Goal: Ask a question

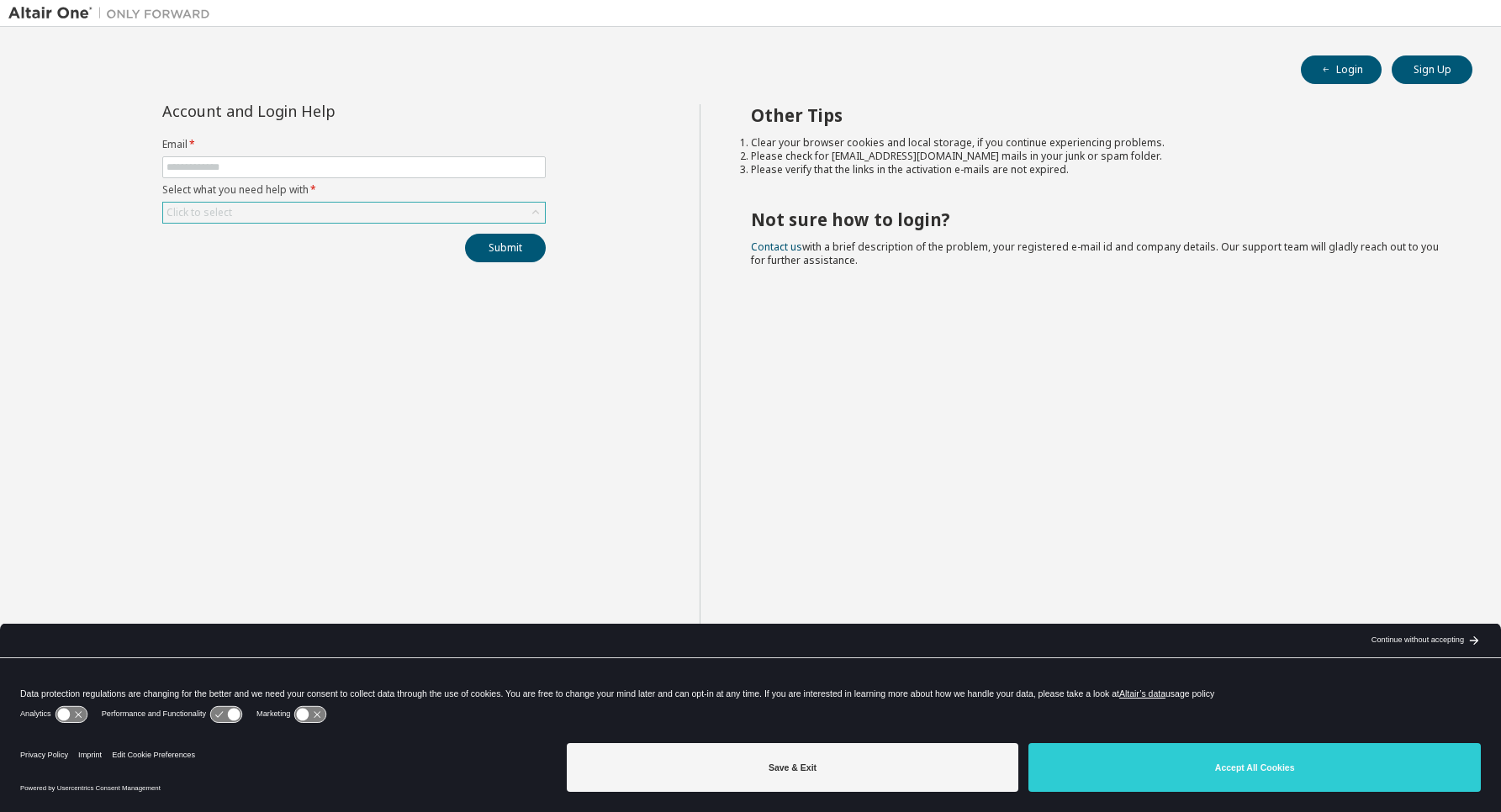
click at [434, 211] on div "Click to select" at bounding box center [354, 212] width 382 height 20
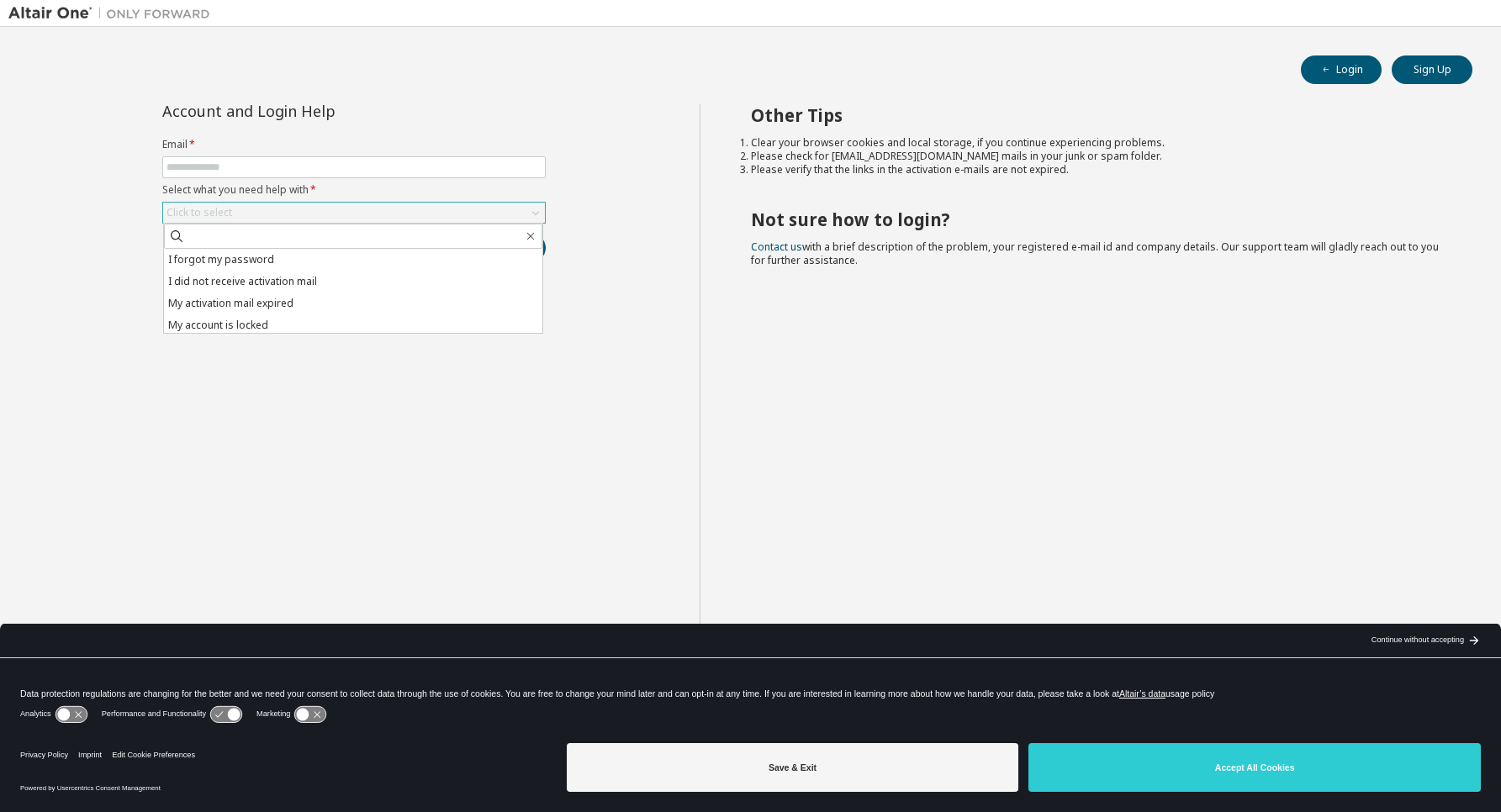
click at [434, 211] on div "Click to select" at bounding box center [354, 212] width 382 height 20
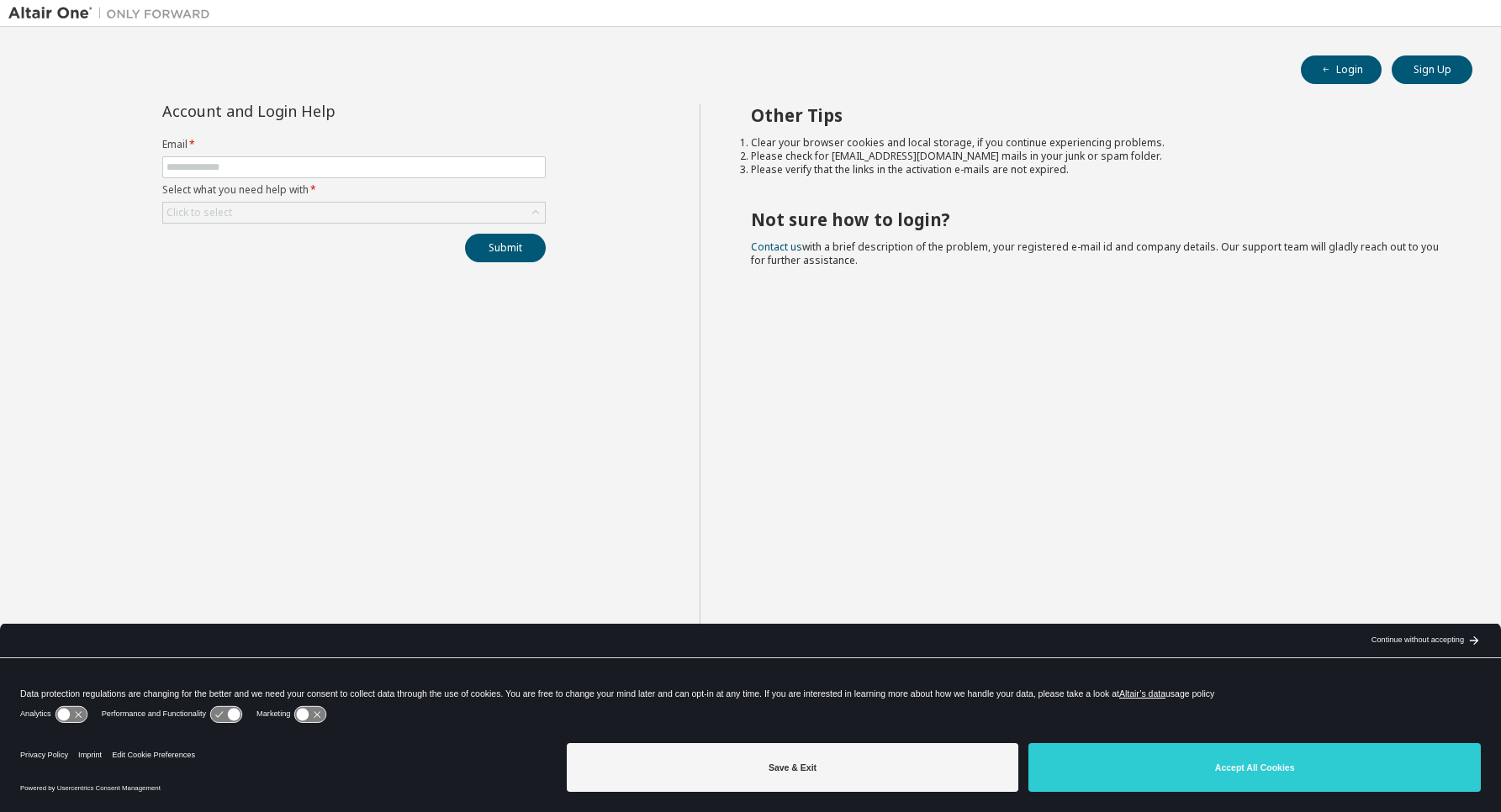
click at [636, 220] on div "Account and Login Help Email * Select what you need help with * Click to select…" at bounding box center [354, 419] width 691 height 631
click at [333, 165] on input "text" at bounding box center [353, 167] width 375 height 13
type input "**********"
click at [329, 219] on div "Click to select" at bounding box center [354, 212] width 382 height 20
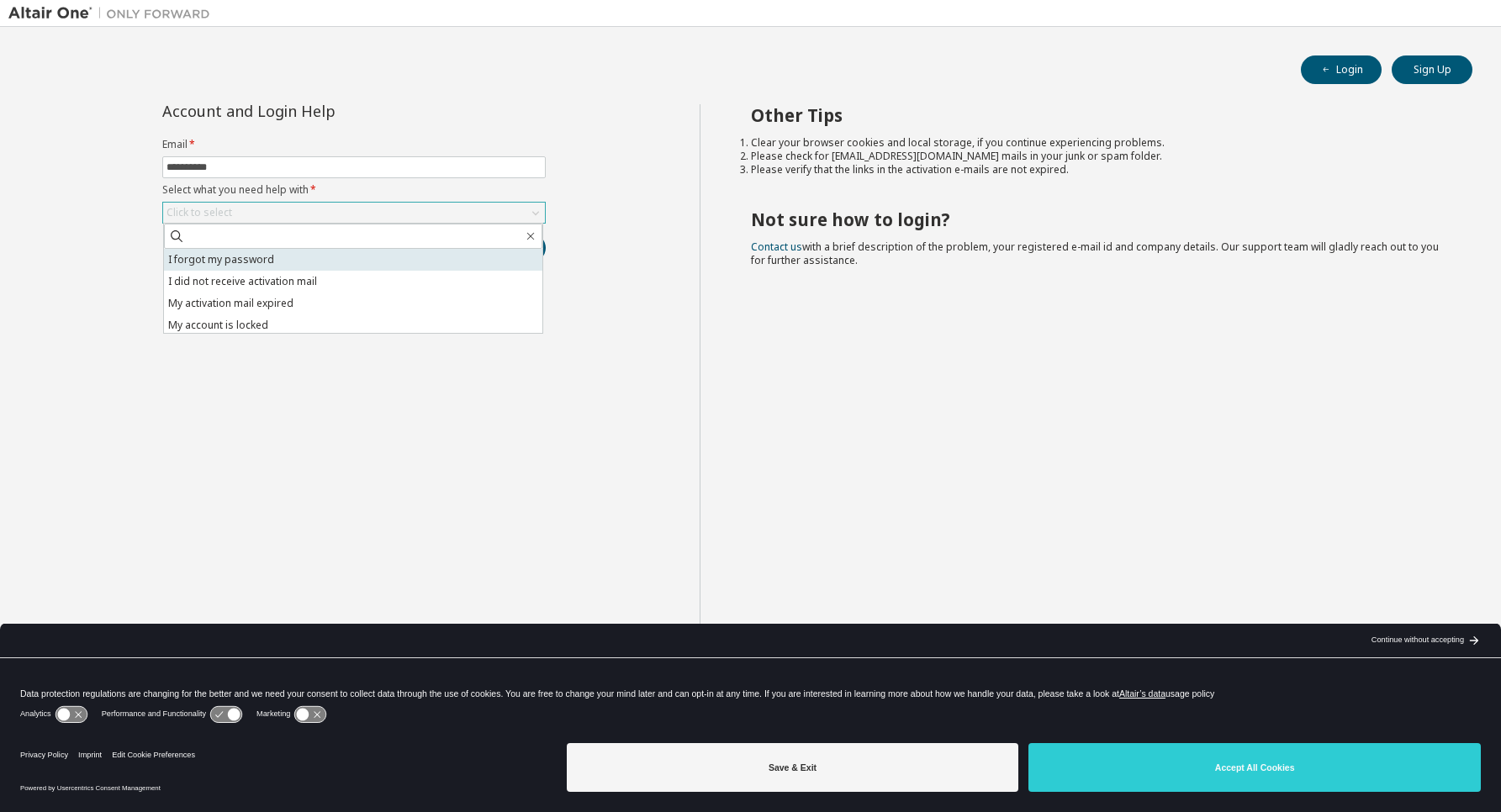
click at [247, 267] on li "I forgot my password" at bounding box center [353, 260] width 379 height 22
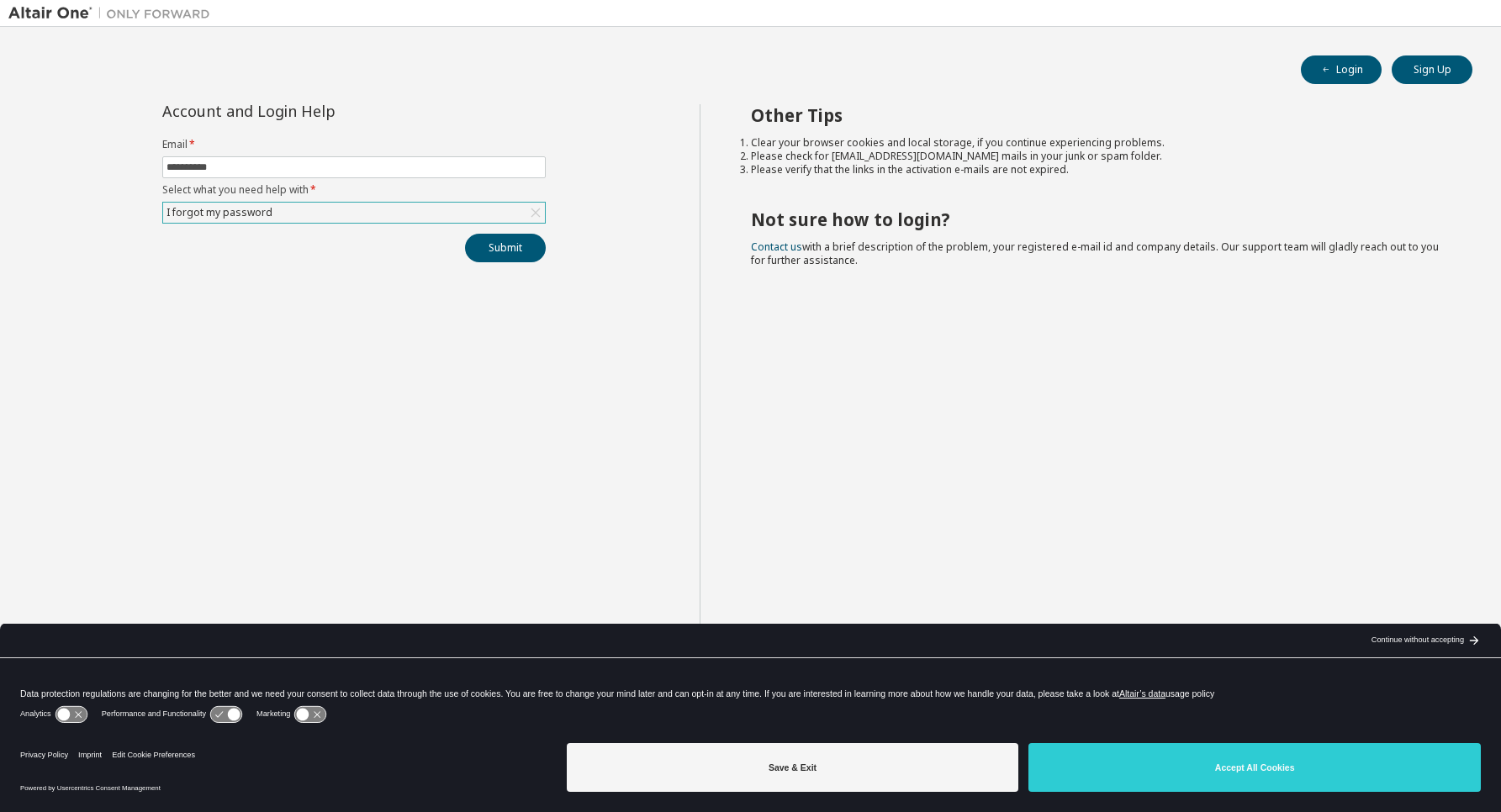
click at [474, 220] on div "I forgot my password" at bounding box center [354, 212] width 382 height 20
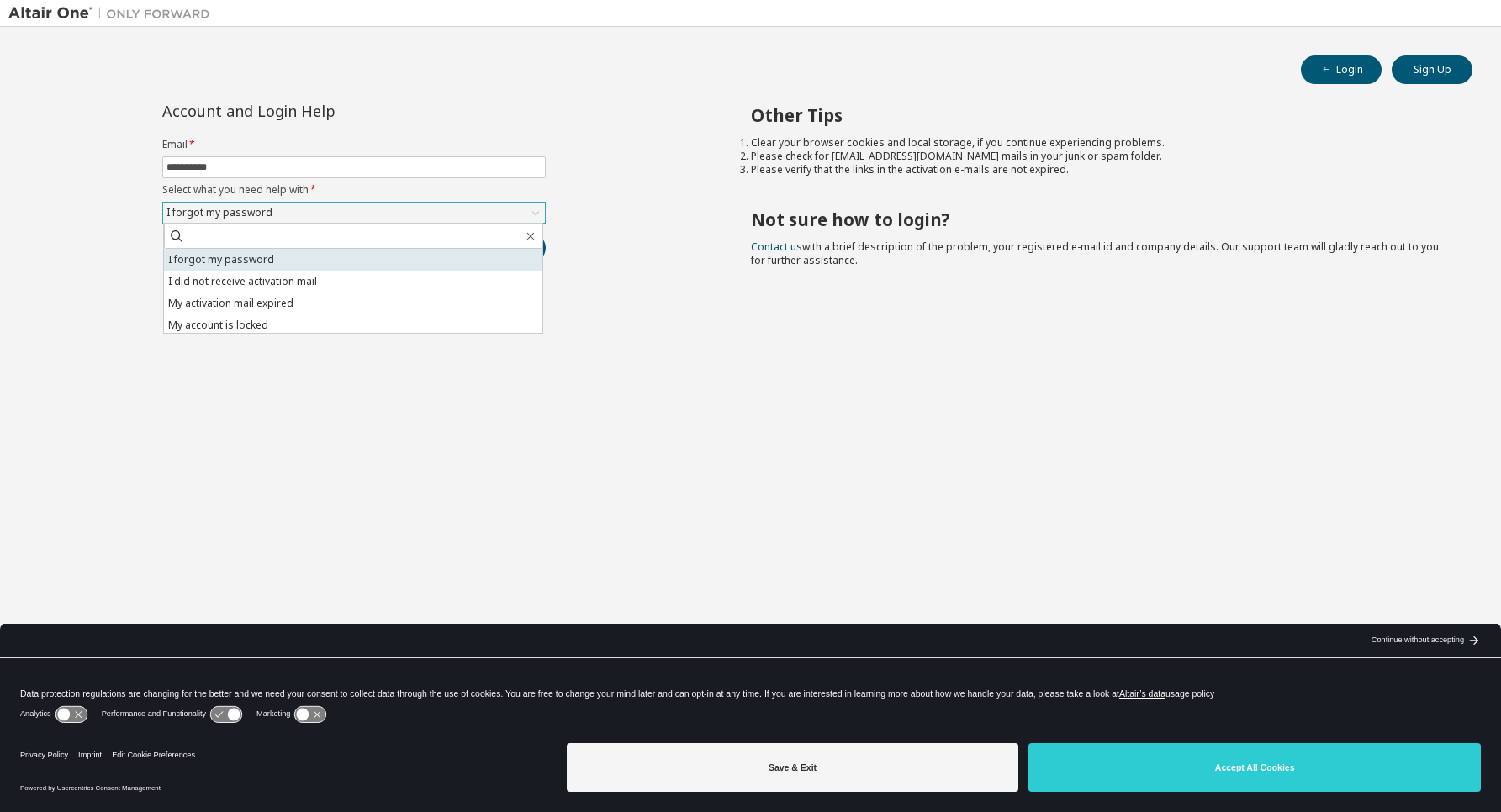
click at [316, 257] on li "I forgot my password" at bounding box center [353, 260] width 379 height 22
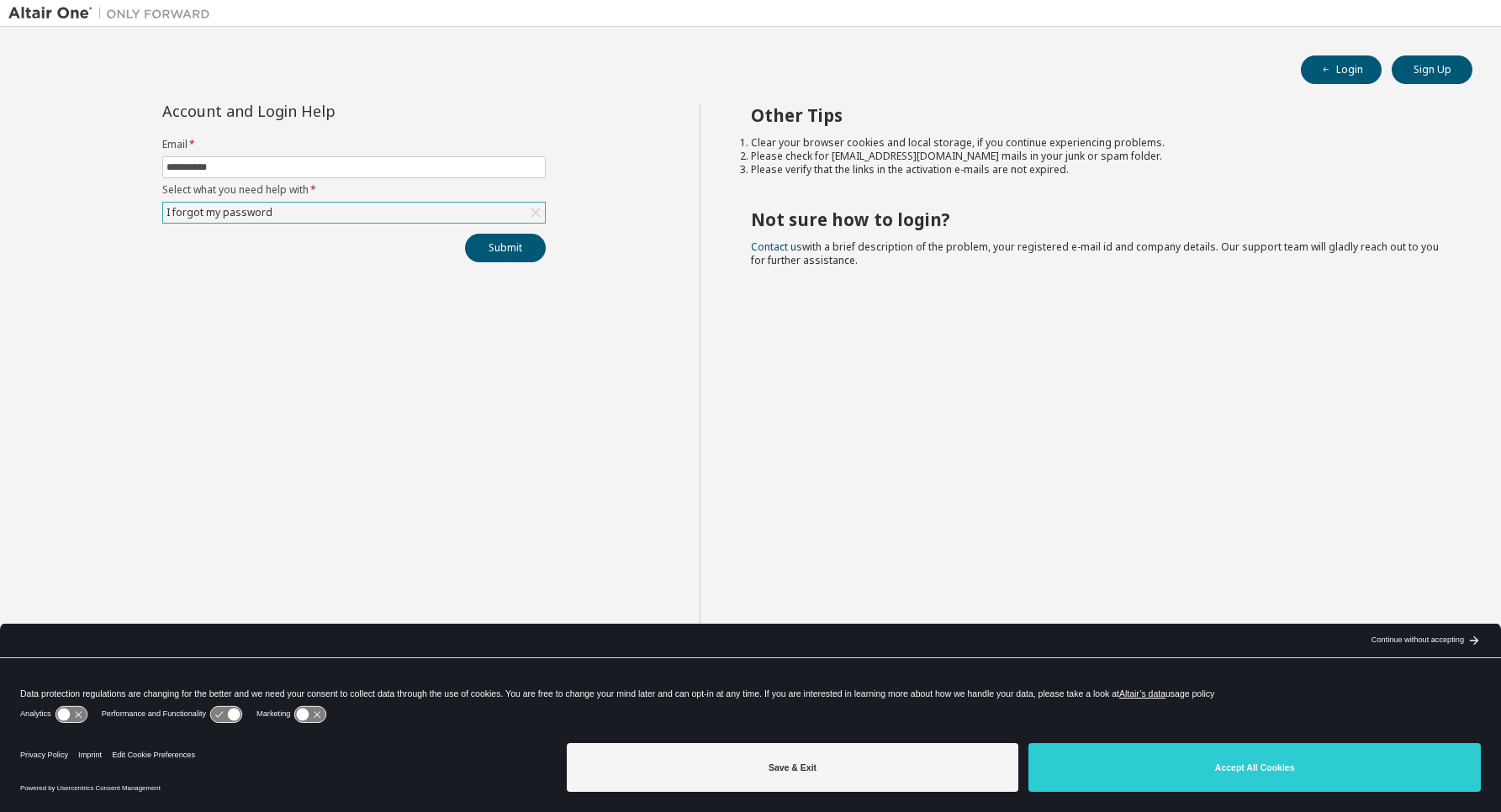
click at [477, 208] on div "I forgot my password" at bounding box center [354, 212] width 382 height 20
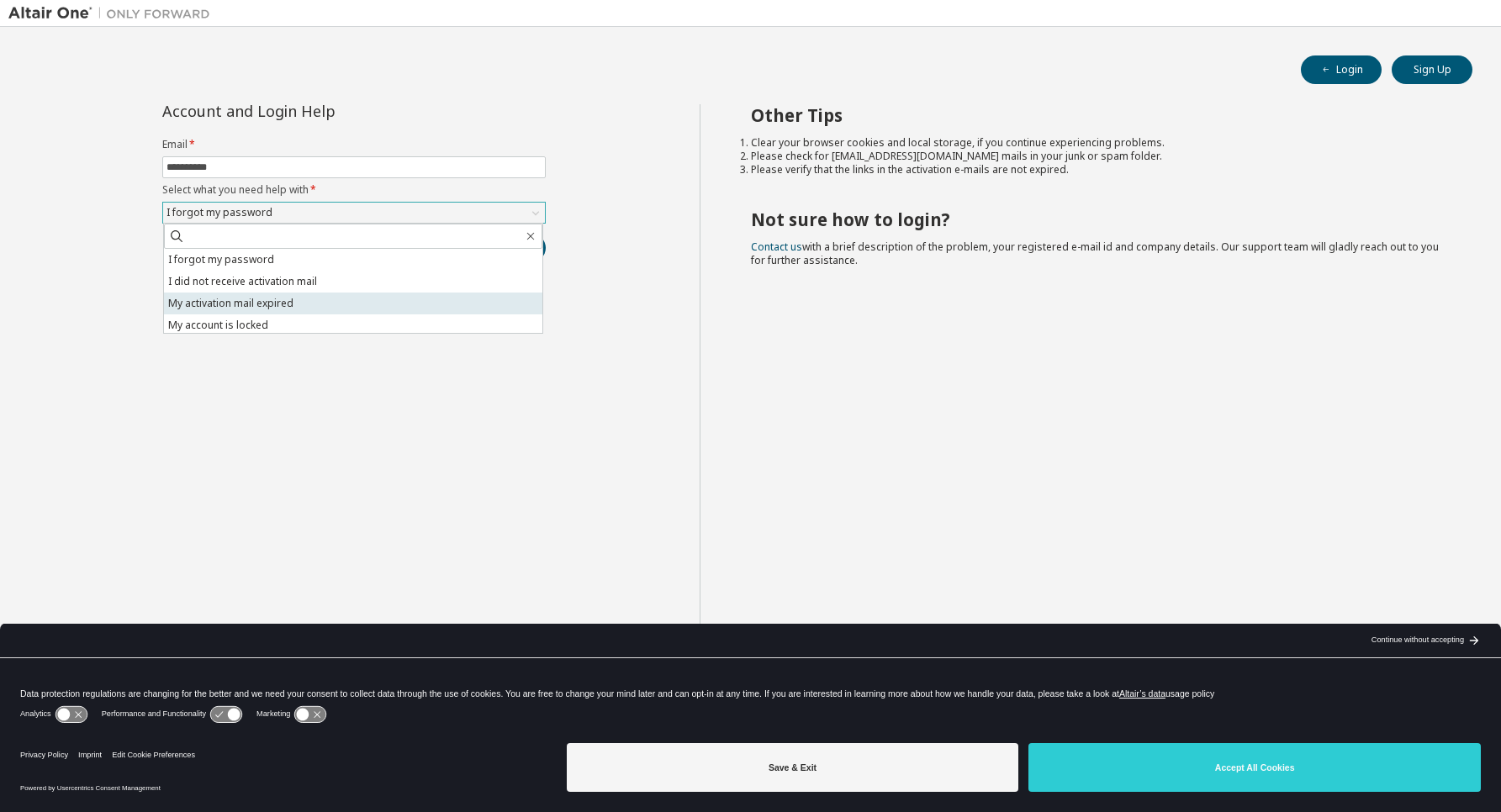
scroll to position [47, 0]
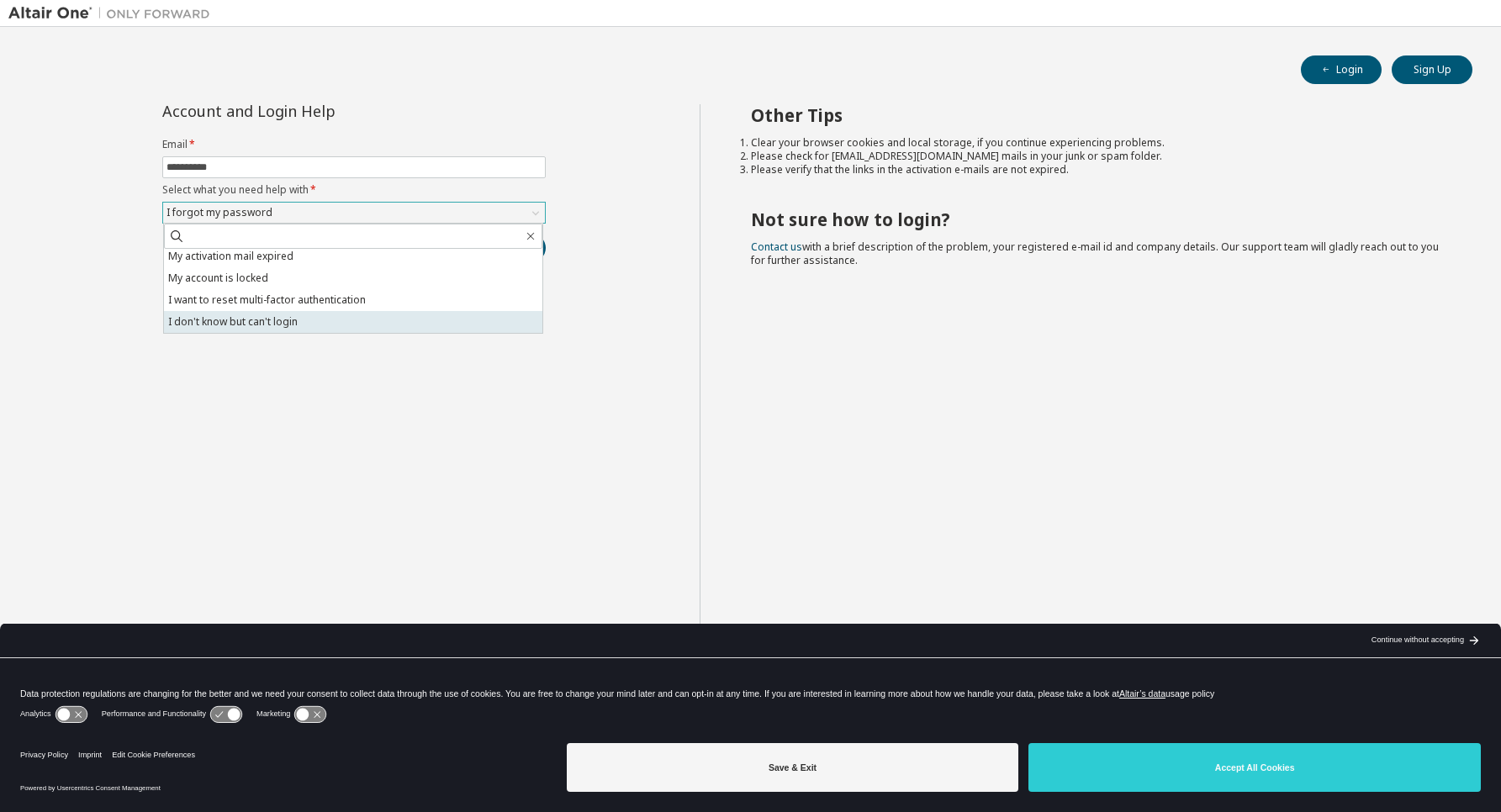
click at [311, 326] on li "I don't know but can't login" at bounding box center [353, 321] width 379 height 22
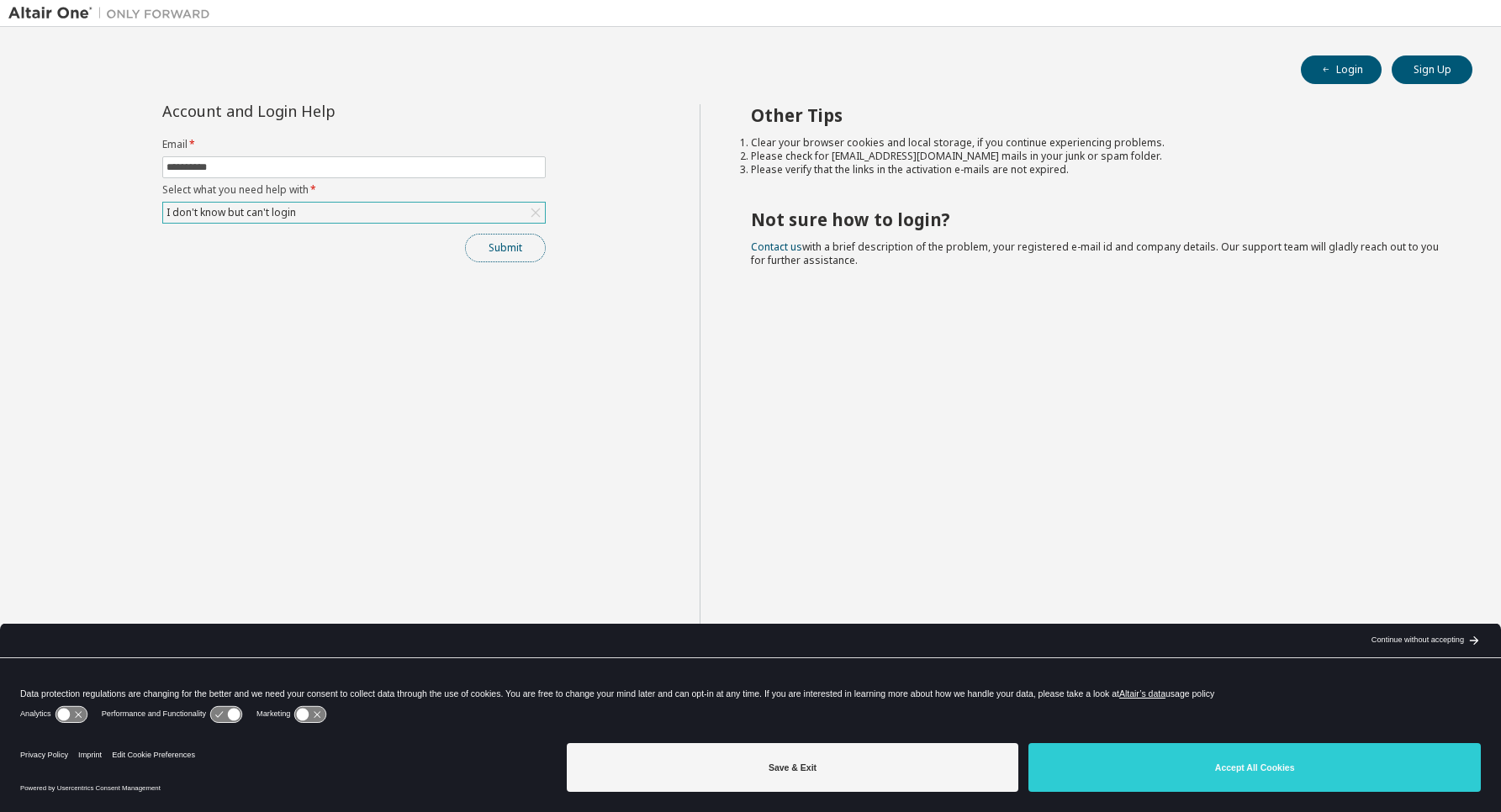
click at [487, 247] on button "Submit" at bounding box center [504, 248] width 80 height 28
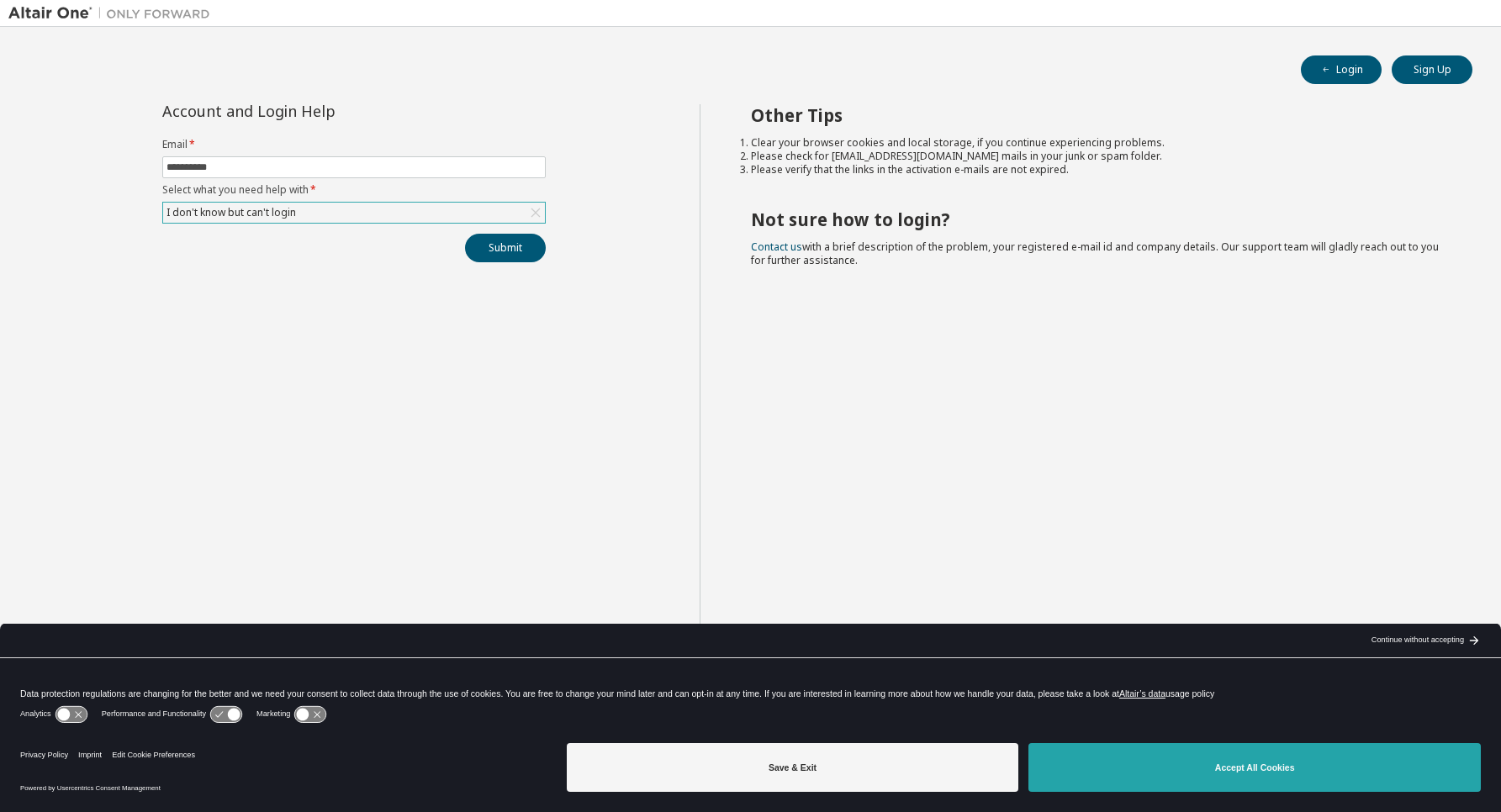
click at [1220, 763] on button "Accept All Cookies" at bounding box center [1254, 768] width 452 height 49
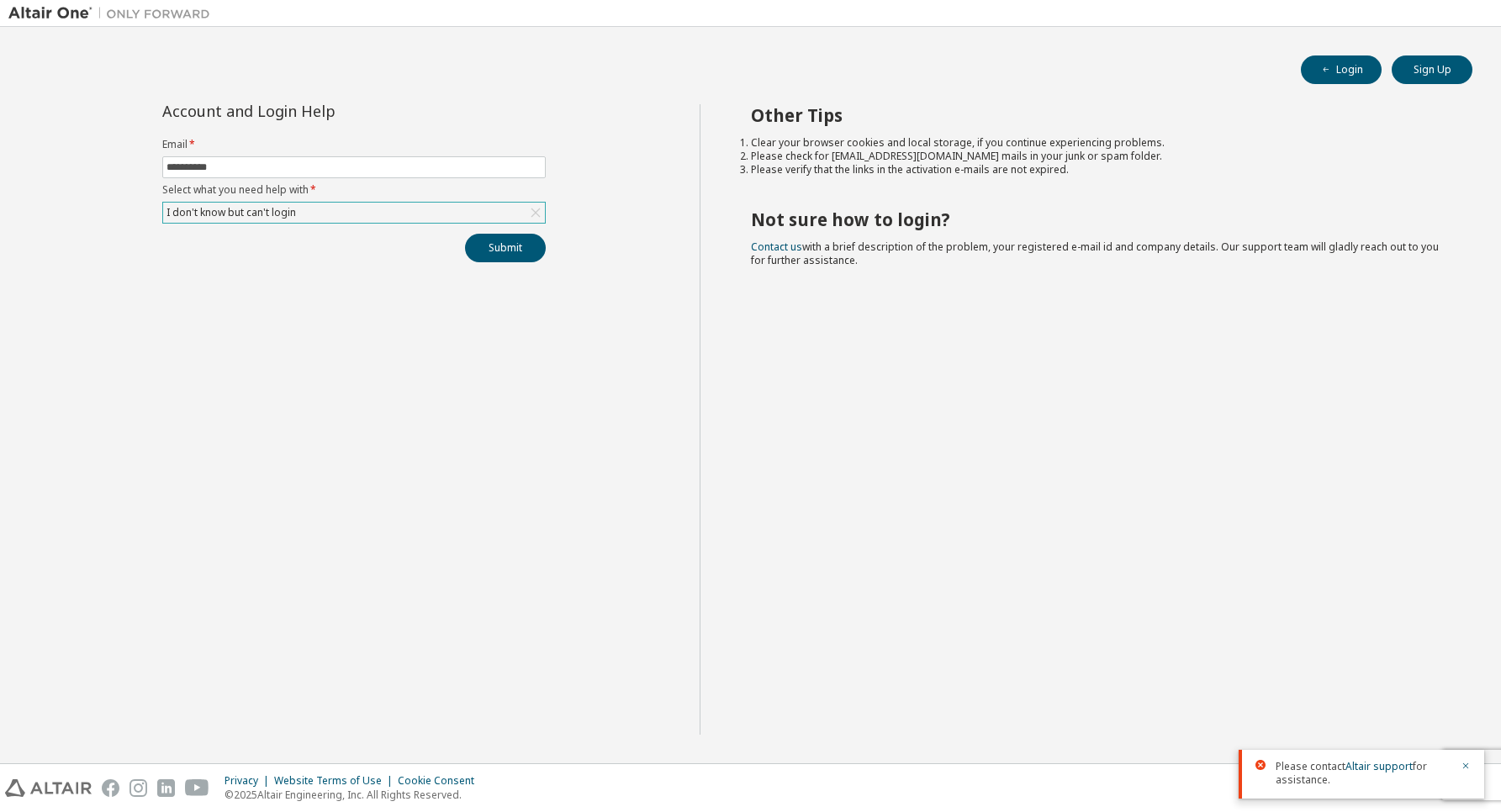
click at [541, 213] on icon at bounding box center [536, 212] width 17 height 17
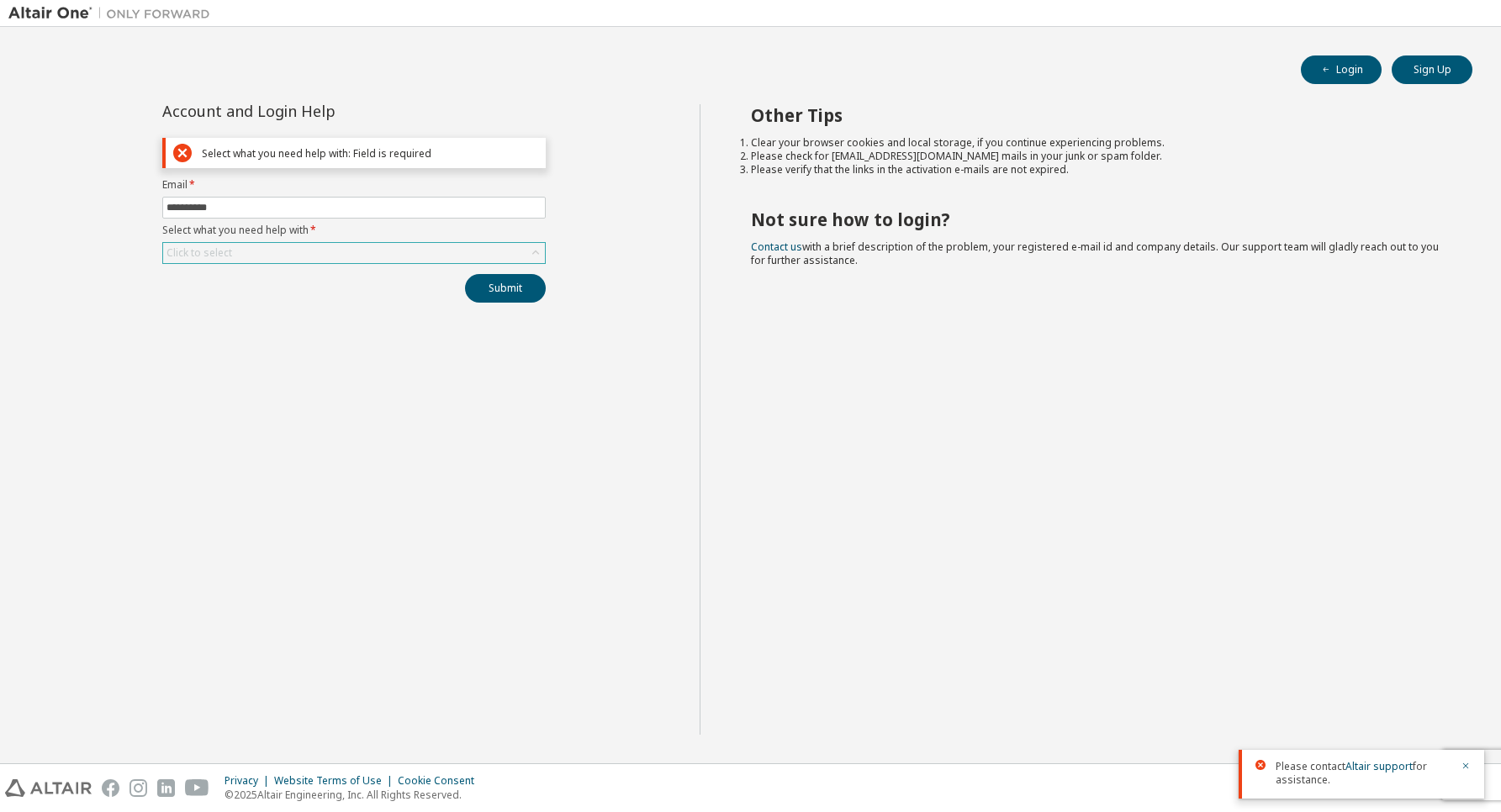
click at [637, 273] on div "**********" at bounding box center [354, 419] width 691 height 631
click at [995, 568] on div "Other Tips Clear your browser cookies and local storage, if you continue experi…" at bounding box center [1097, 419] width 793 height 631
click at [1369, 76] on button "Login" at bounding box center [1340, 70] width 80 height 28
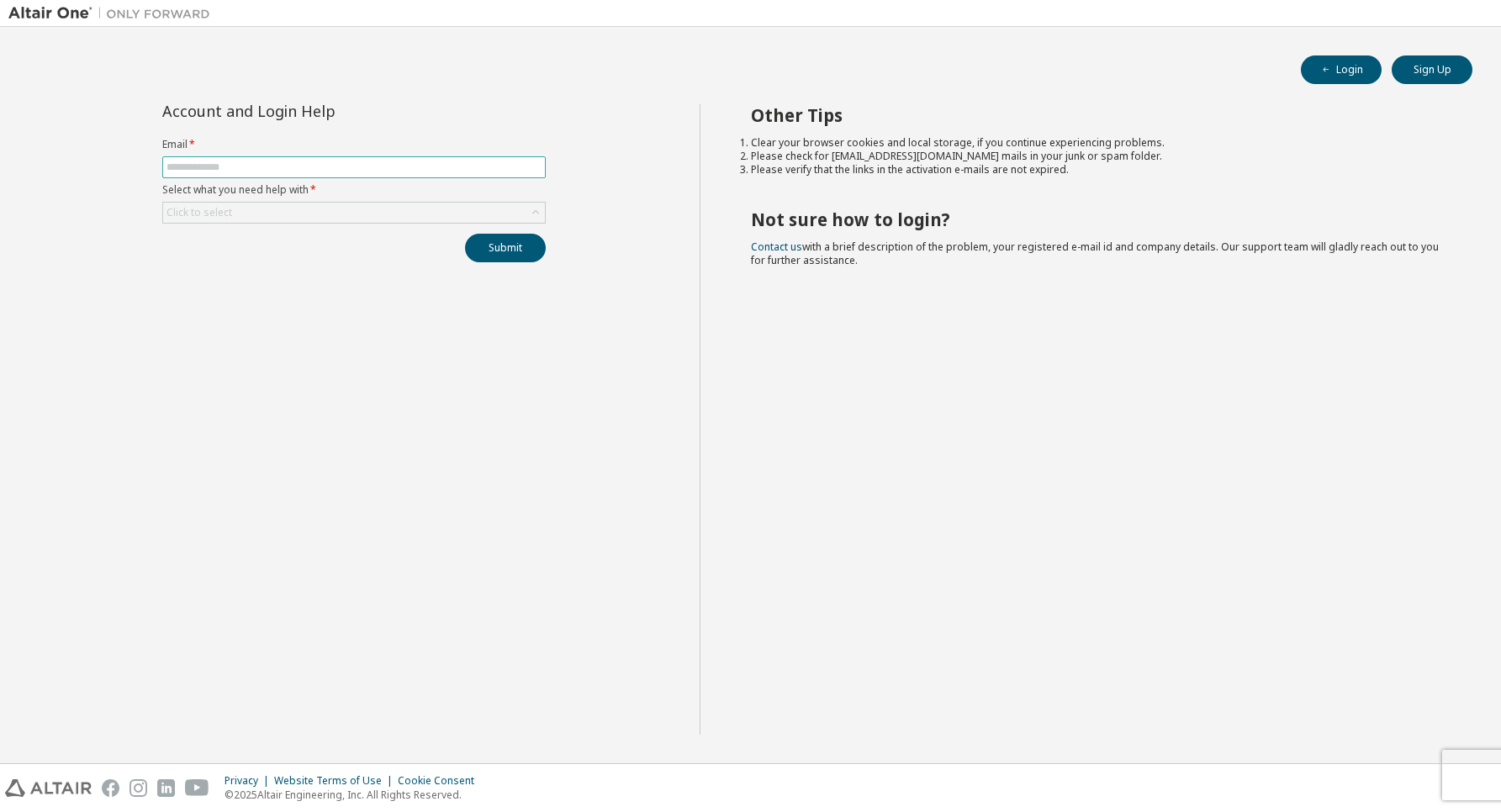
click at [337, 158] on span at bounding box center [354, 167] width 384 height 22
click at [336, 171] on input "text" at bounding box center [353, 167] width 375 height 13
type input "**********"
click at [427, 210] on div "Click to select" at bounding box center [354, 212] width 382 height 20
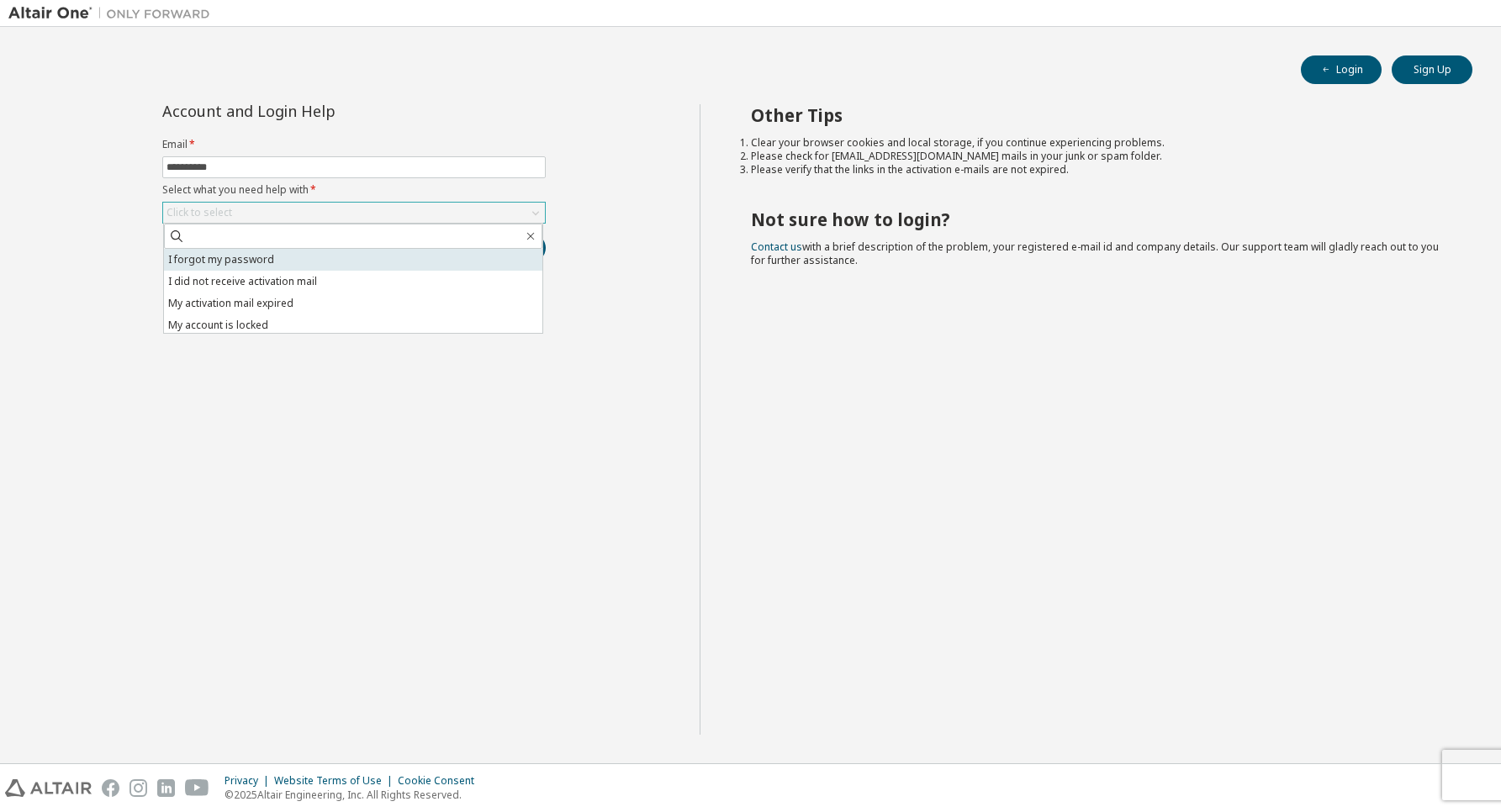
click at [323, 267] on li "I forgot my password" at bounding box center [353, 260] width 379 height 22
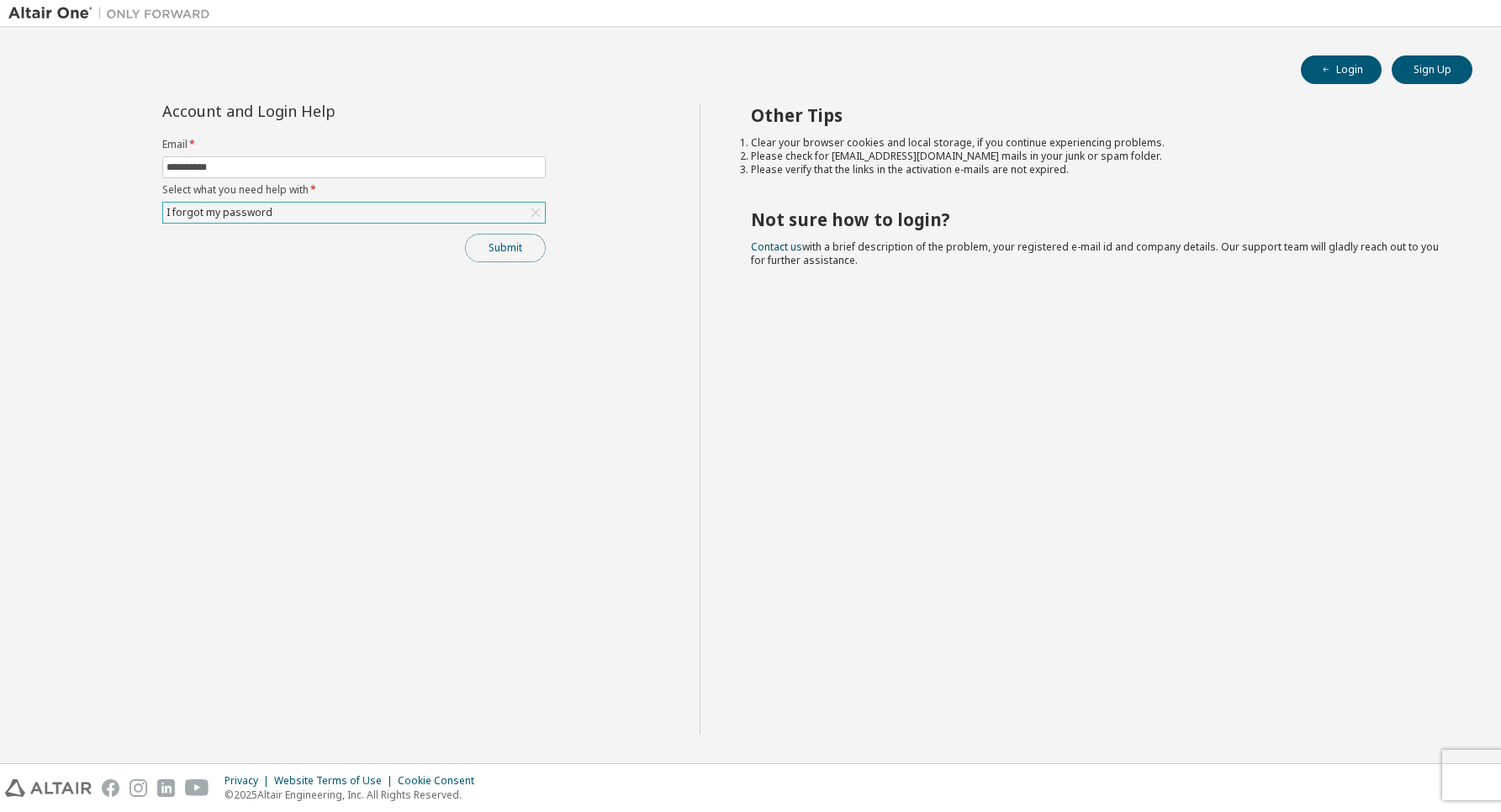
click at [482, 244] on button "Submit" at bounding box center [504, 248] width 80 height 28
